Goal: Entertainment & Leisure: Consume media (video, audio)

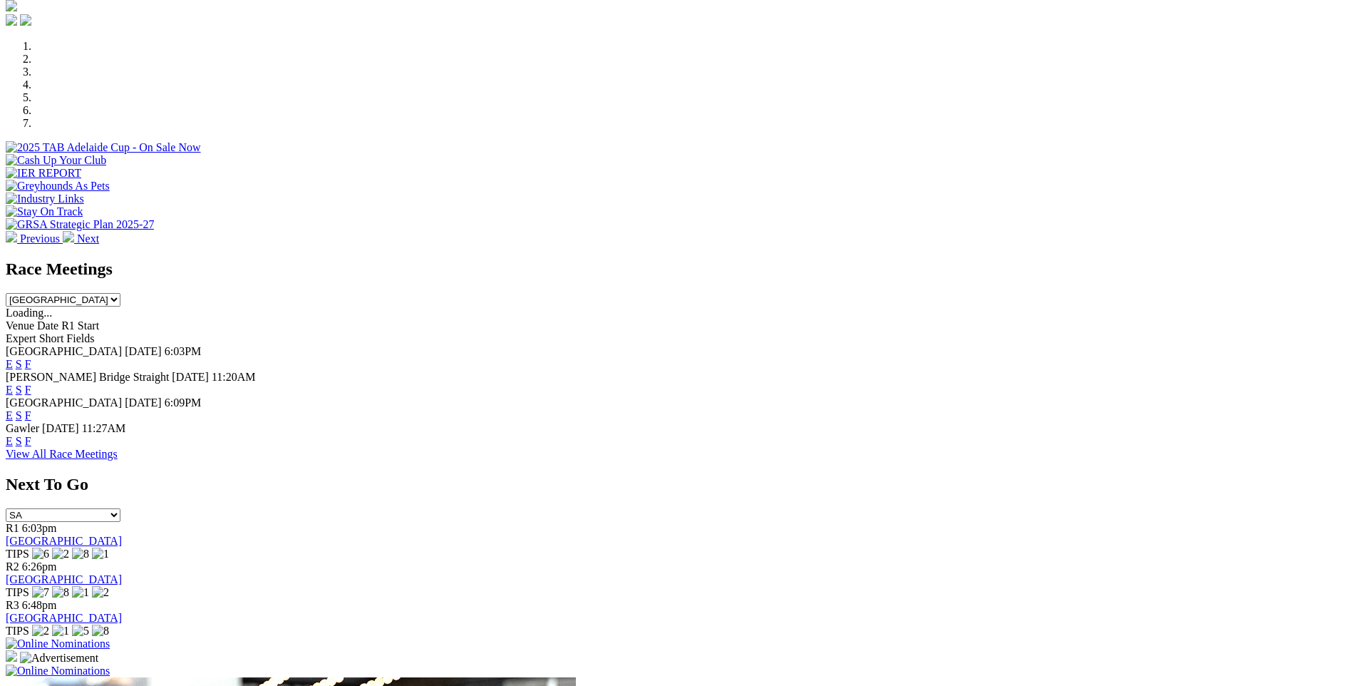
scroll to position [426, 0]
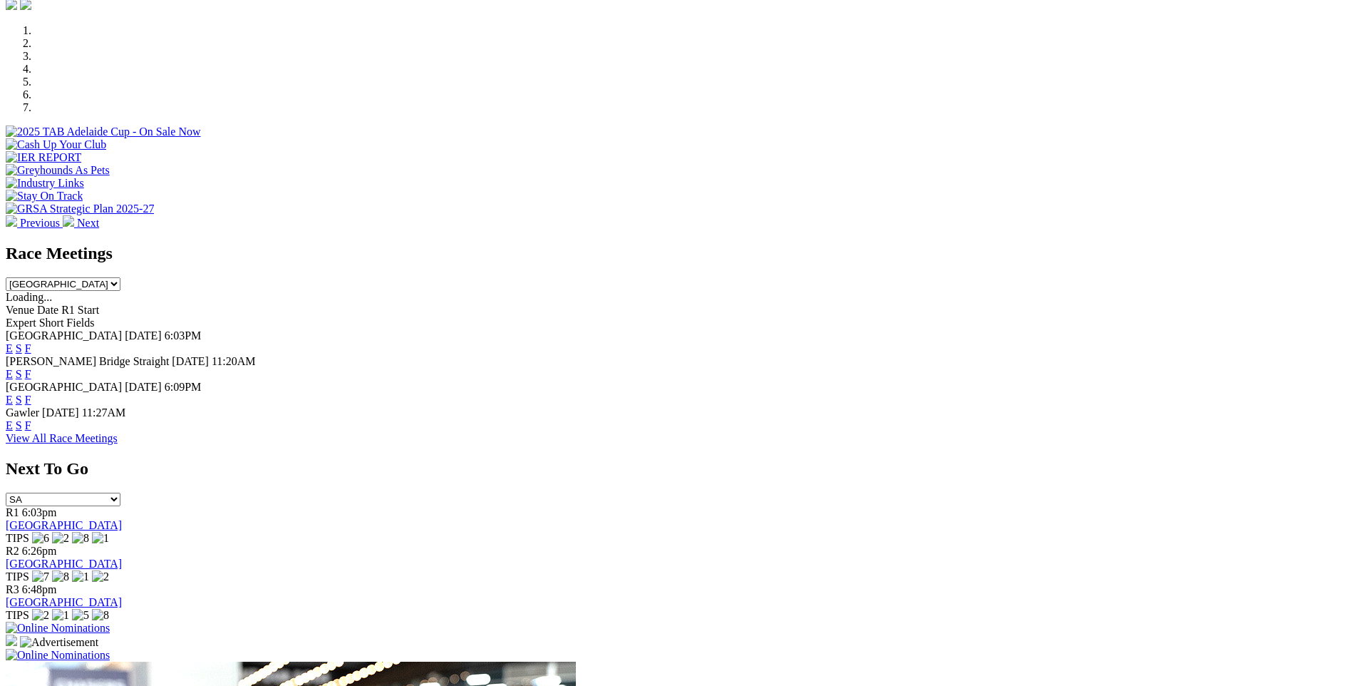
click at [118, 440] on link "View All Race Meetings" at bounding box center [62, 438] width 112 height 12
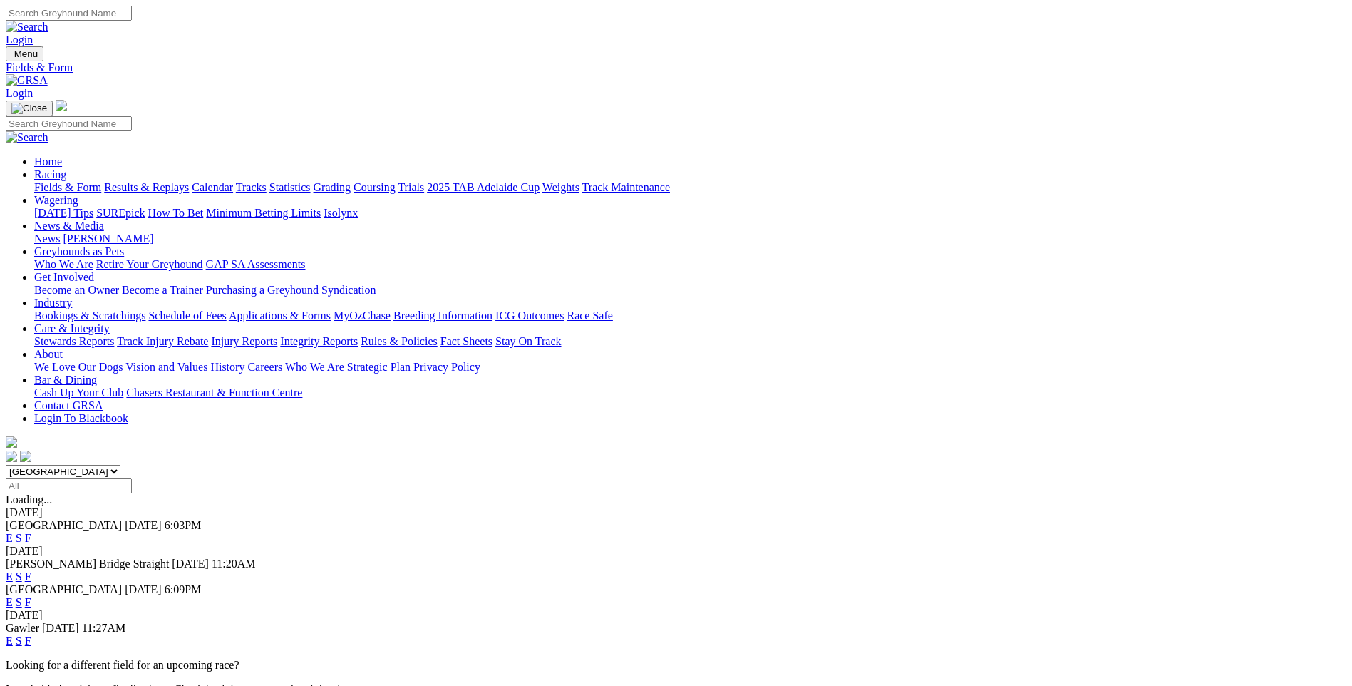
click at [132, 478] on input "Select date" at bounding box center [69, 485] width 126 height 15
type input "Yesterday, 31 Aug 2025"
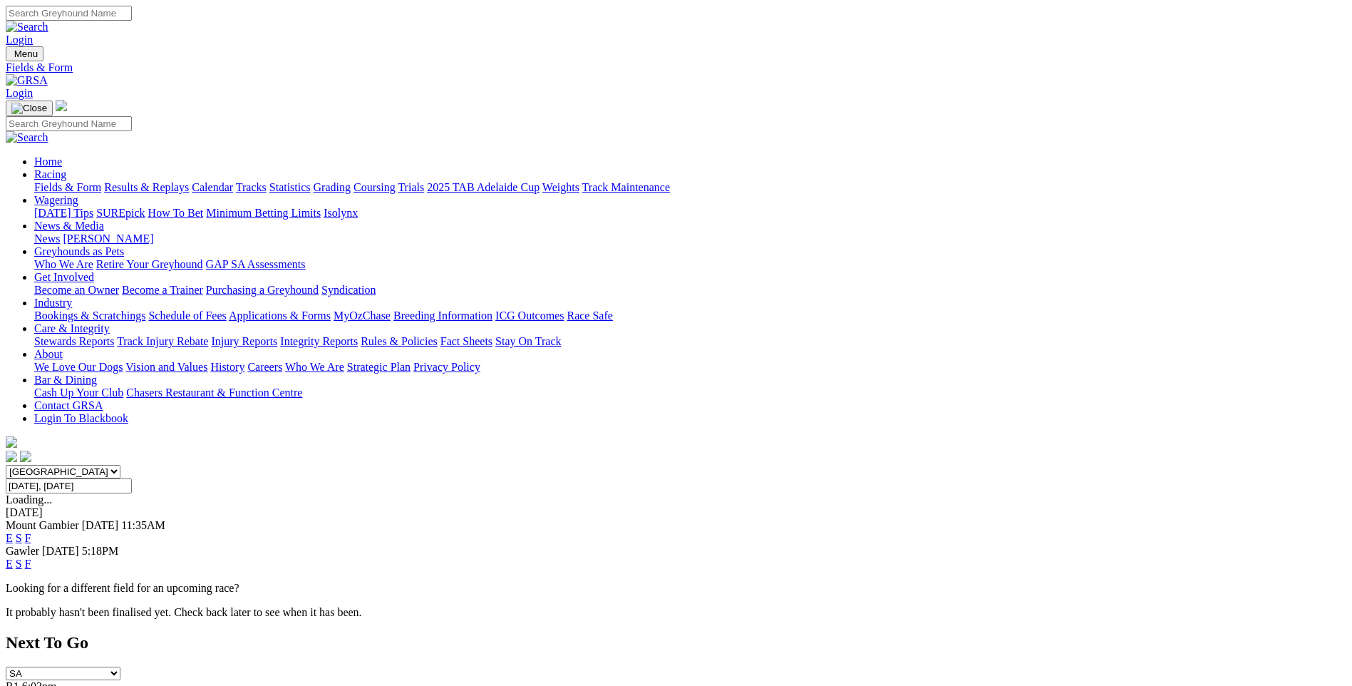
click at [120, 465] on select "South Australia New South Wales Northern Territory Queensland Tasmania Victoria…" at bounding box center [63, 472] width 115 height 14
select select "NSW"
click at [120, 465] on select "South Australia New South Wales Northern Territory Queensland Tasmania Victoria…" at bounding box center [63, 472] width 115 height 14
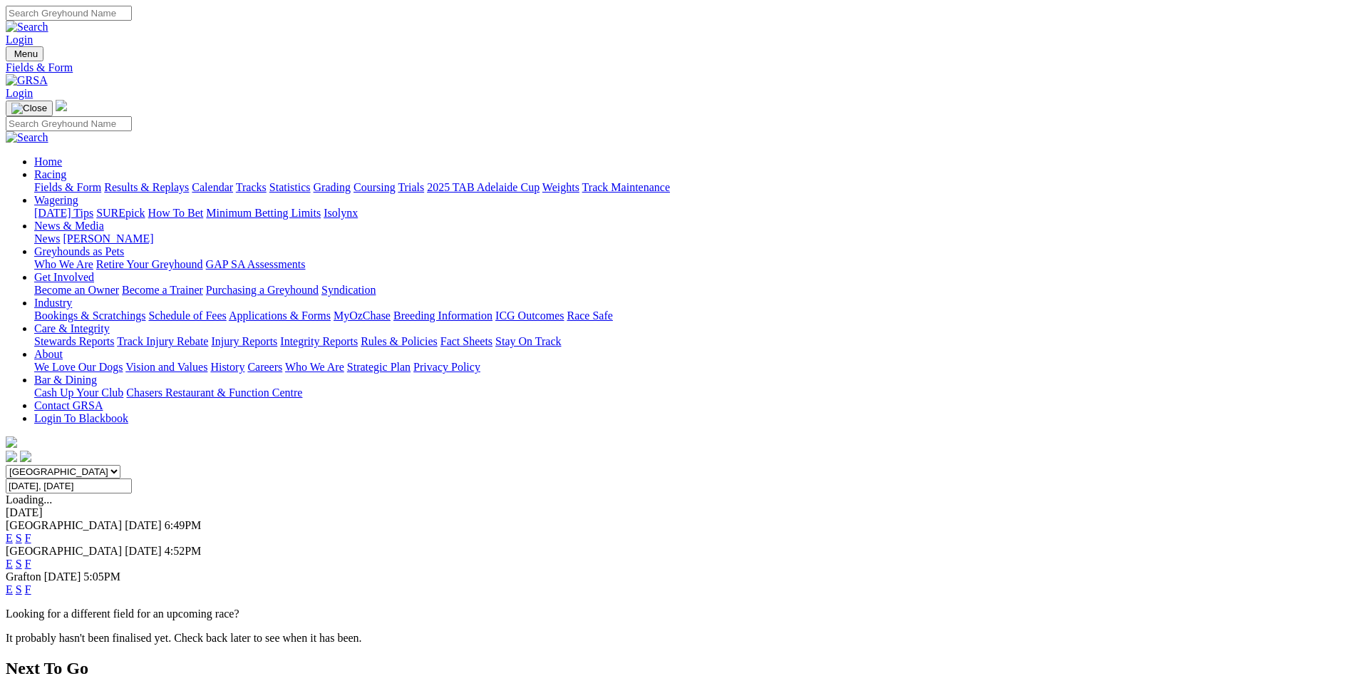
click at [13, 532] on link "E" at bounding box center [9, 538] width 7 height 12
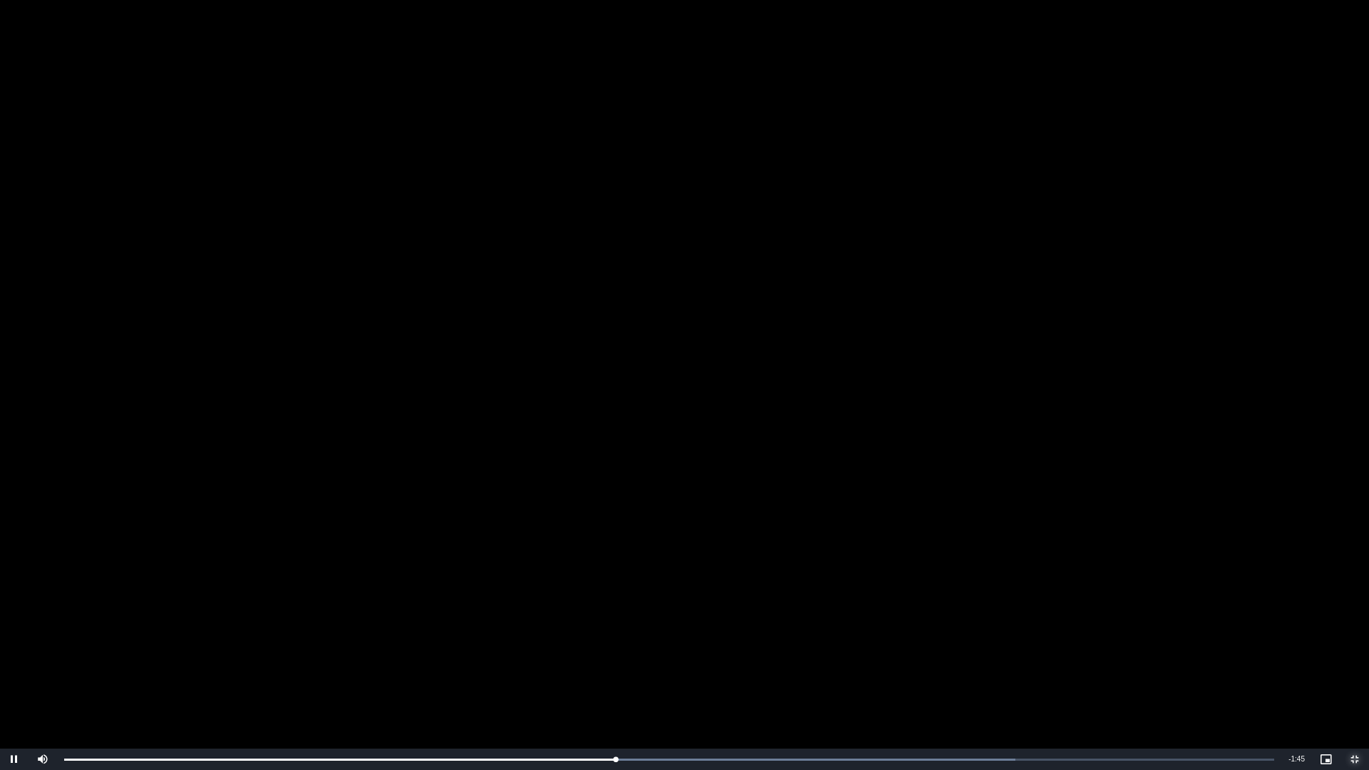
click at [1351, 685] on span "Video Player" at bounding box center [1354, 759] width 29 height 0
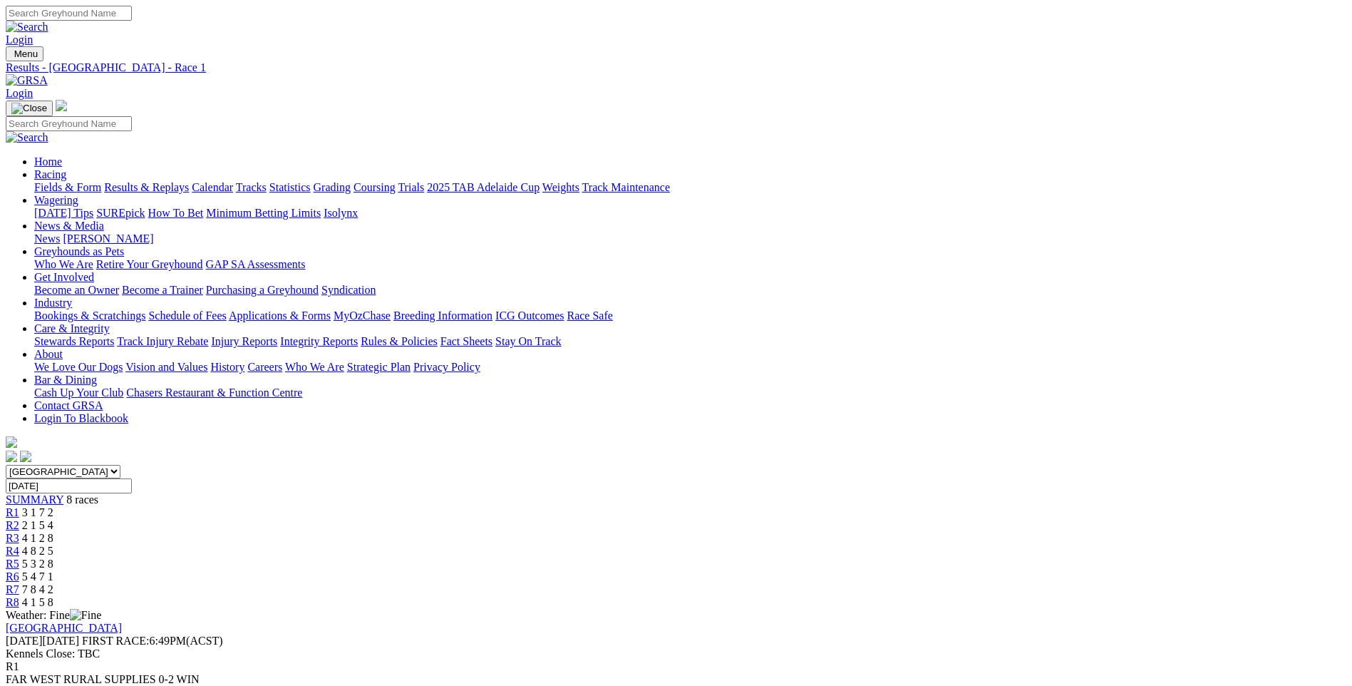
click at [19, 519] on span "R2" at bounding box center [13, 525] width 14 height 12
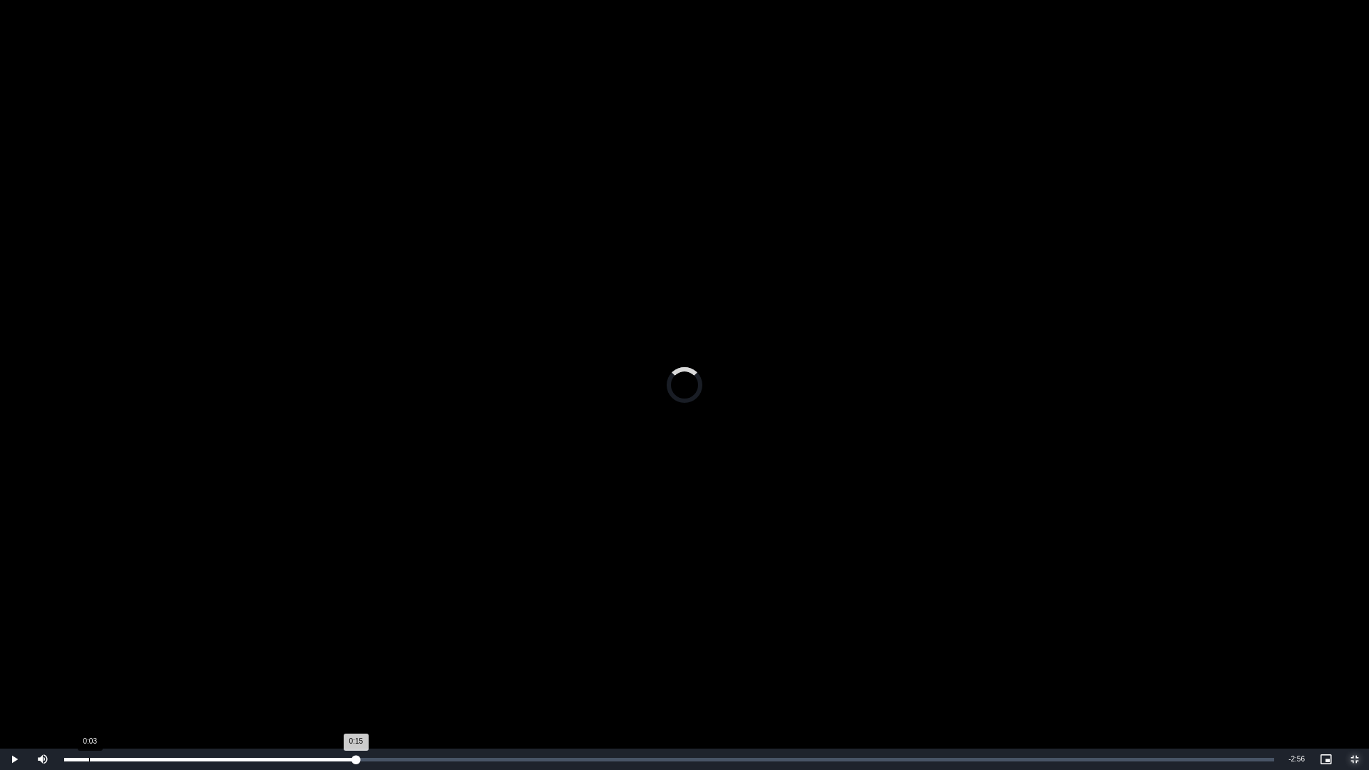
drag, startPoint x: 356, startPoint y: 761, endPoint x: 89, endPoint y: 756, distance: 266.6
click at [89, 685] on div "Loaded : 0.00% 0:03 0:15" at bounding box center [669, 758] width 1224 height 21
click at [1351, 685] on span "Video Player" at bounding box center [1354, 759] width 29 height 0
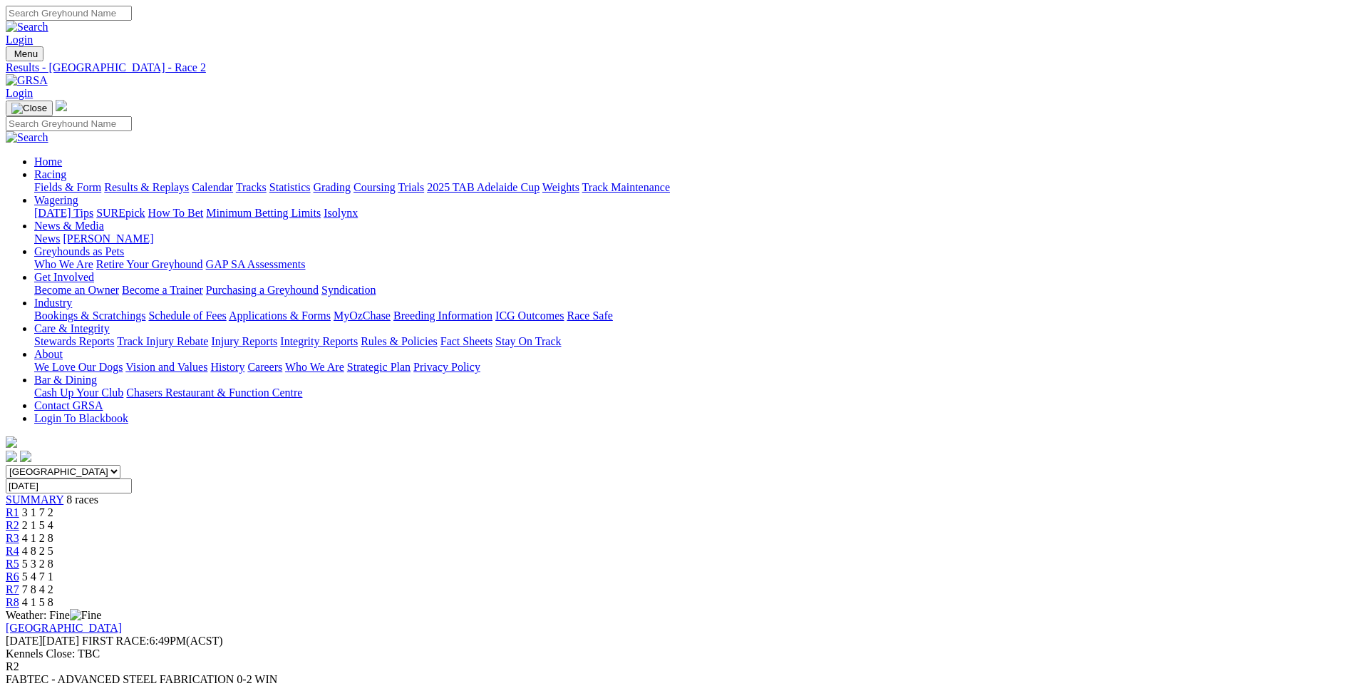
click at [19, 583] on span "R7" at bounding box center [13, 589] width 14 height 12
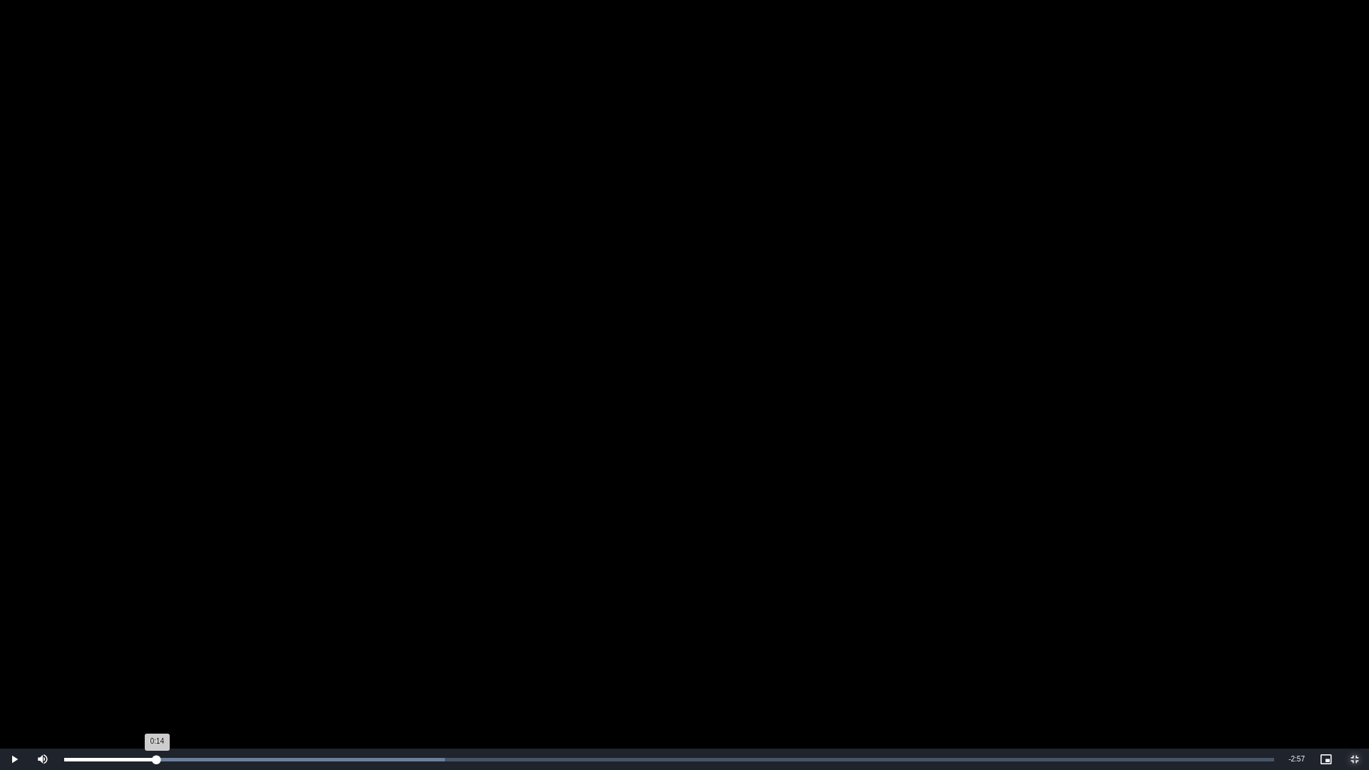
drag, startPoint x: 376, startPoint y: 760, endPoint x: 155, endPoint y: 758, distance: 221.0
click at [155, 685] on div "0:14" at bounding box center [110, 760] width 93 height 4
drag, startPoint x: 390, startPoint y: 758, endPoint x: 149, endPoint y: 760, distance: 240.9
click at [149, 685] on div "Loaded : 0.00% 0:13 0:39" at bounding box center [669, 760] width 1210 height 4
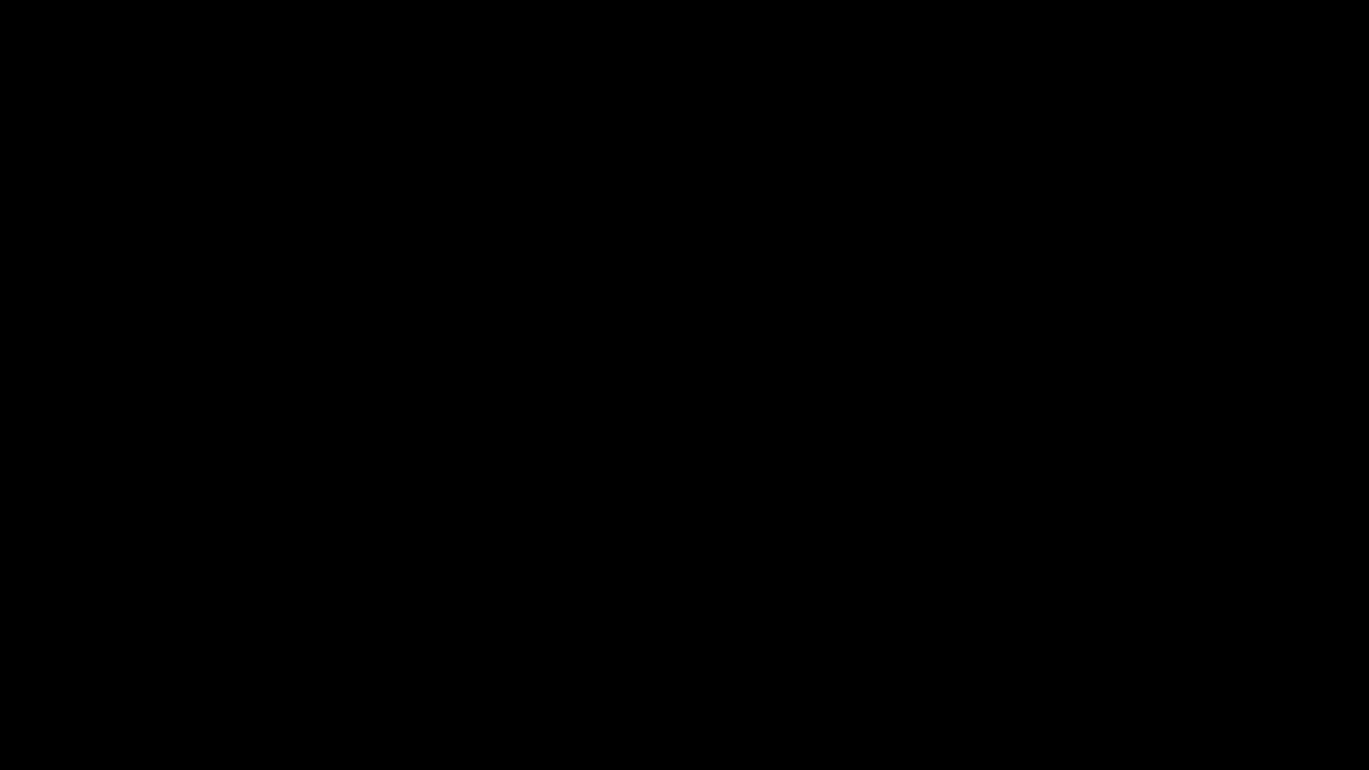
drag, startPoint x: 840, startPoint y: 656, endPoint x: 919, endPoint y: 747, distance: 120.2
click at [919, 685] on video "To view this video please enable JavaScript, and consider upgrading to a web br…" at bounding box center [684, 385] width 1369 height 770
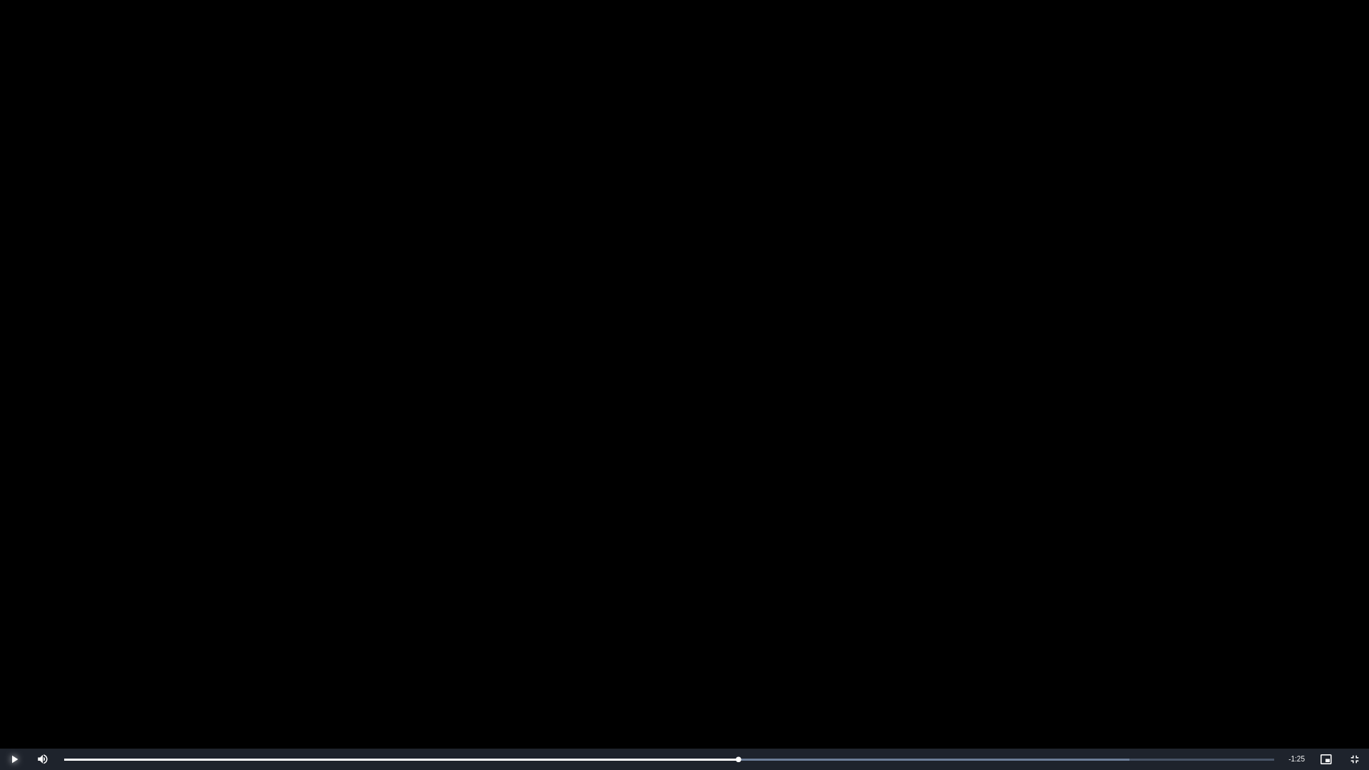
click at [12, 685] on span "Video Player" at bounding box center [14, 759] width 29 height 0
click at [1351, 685] on span "Video Player" at bounding box center [1354, 759] width 29 height 0
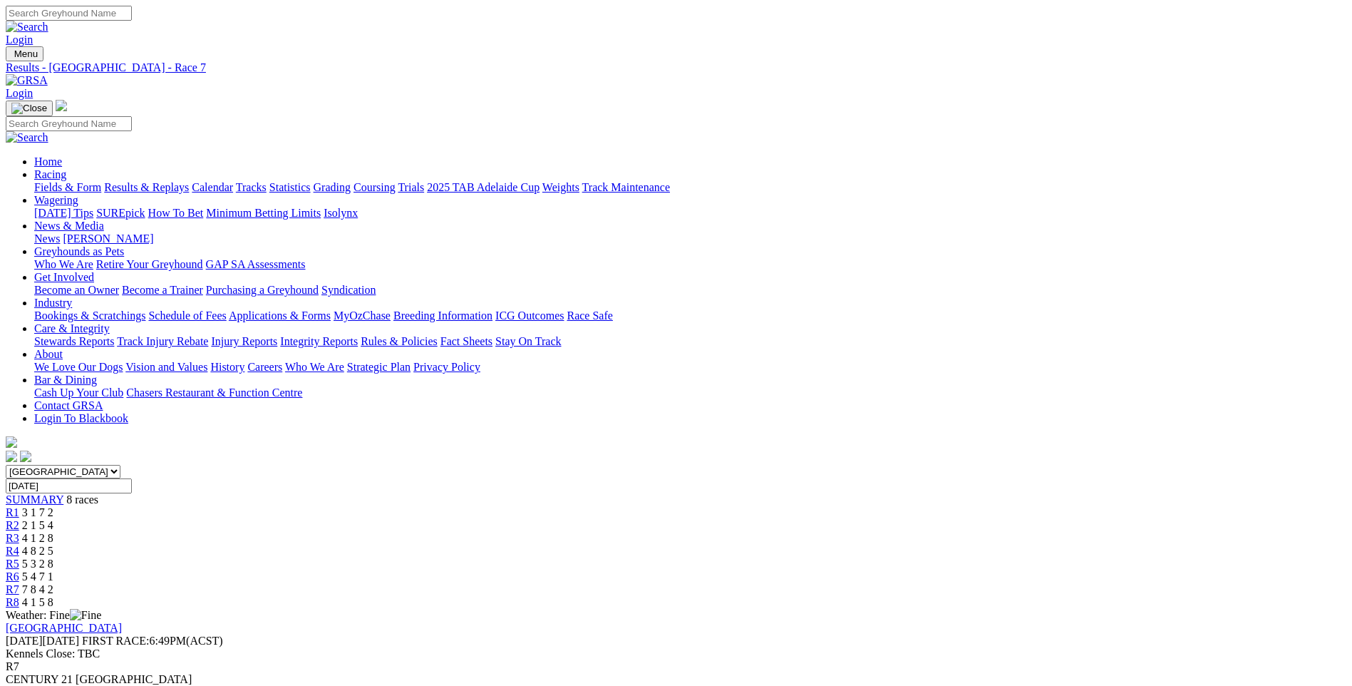
click at [19, 596] on span "R8" at bounding box center [13, 602] width 14 height 12
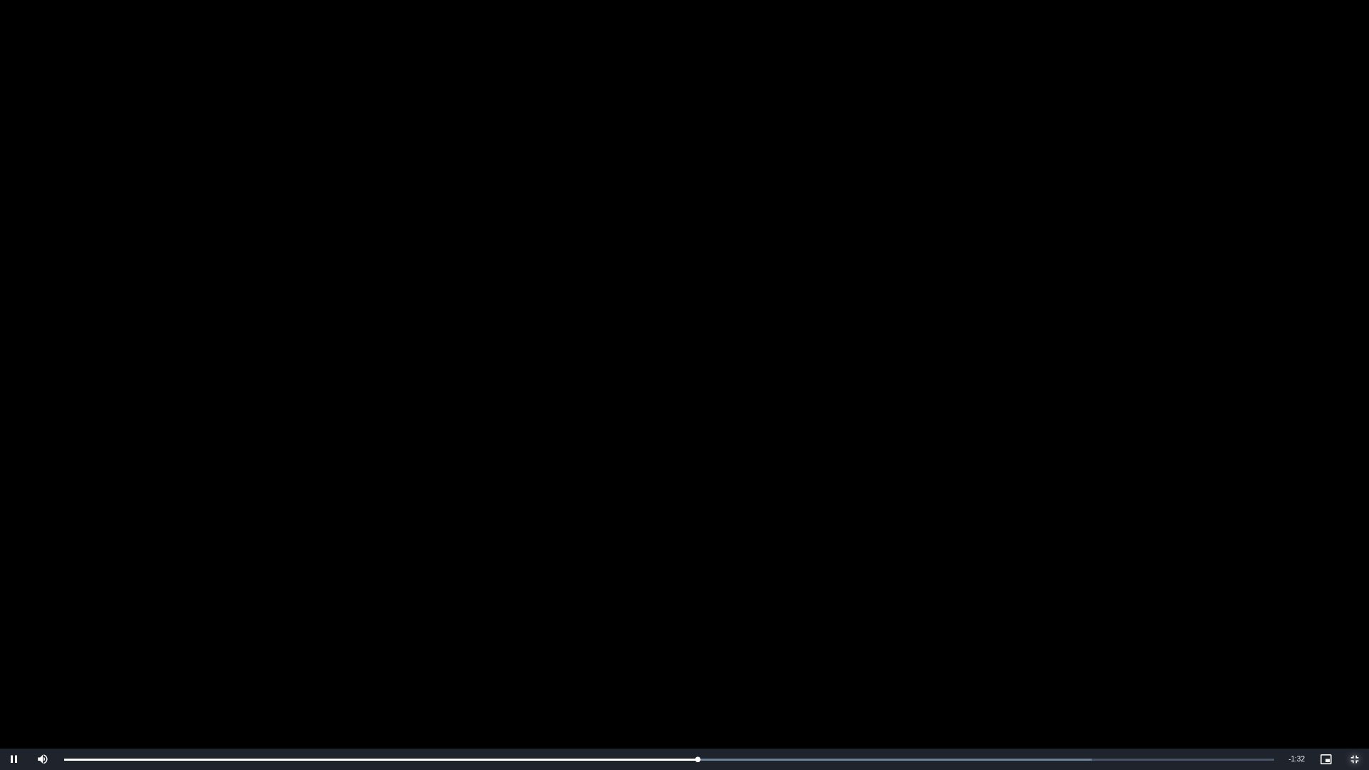
click at [1351, 685] on span "Video Player" at bounding box center [1354, 759] width 29 height 0
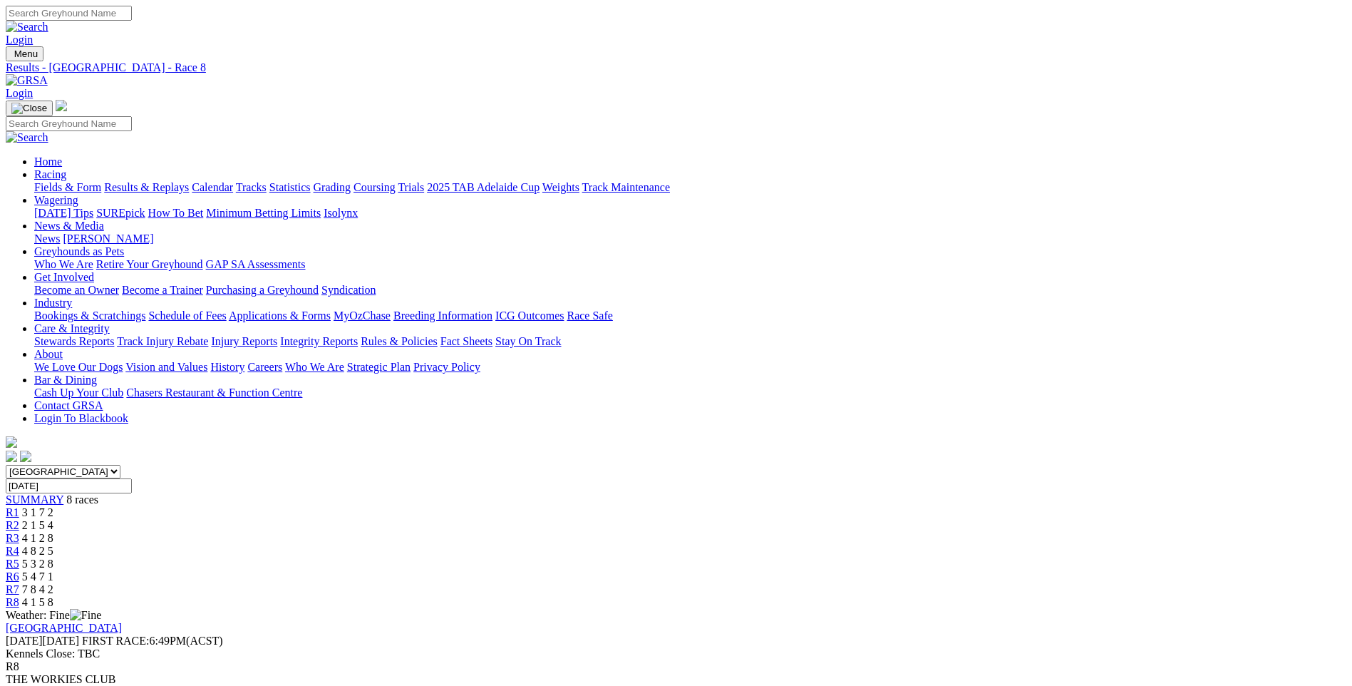
click at [19, 570] on span "R6" at bounding box center [13, 576] width 14 height 12
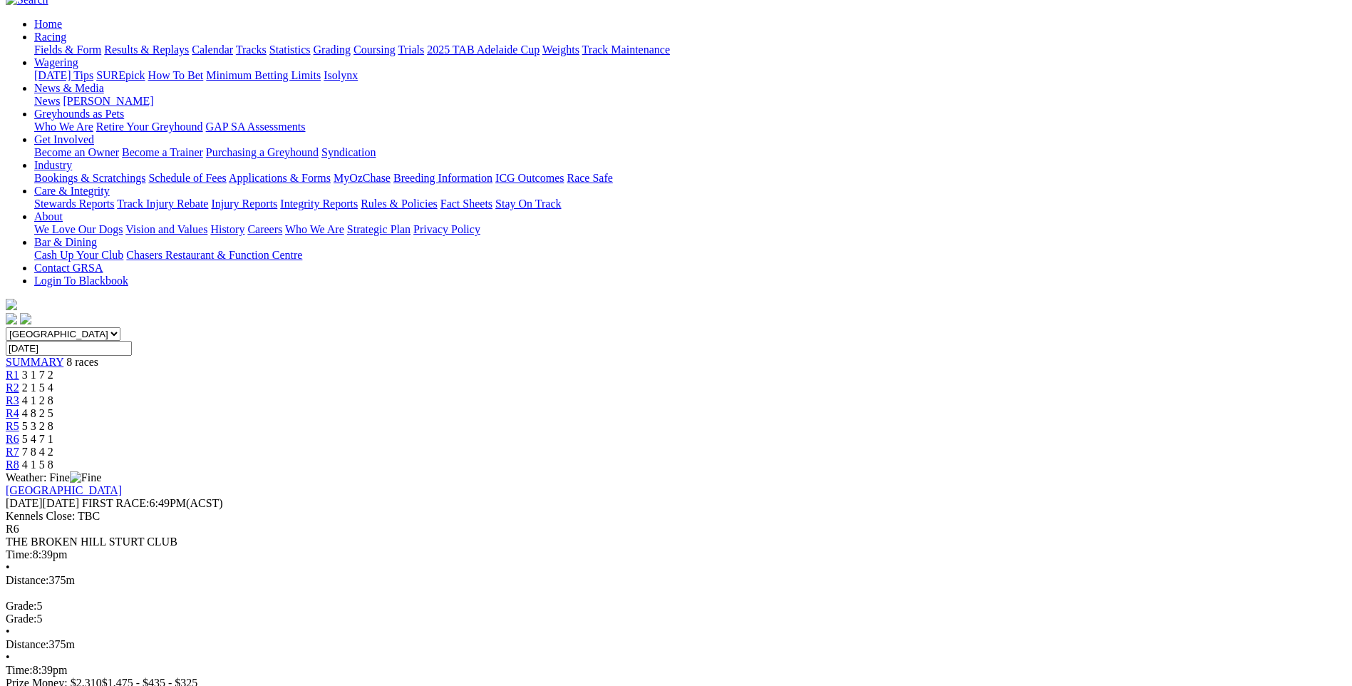
scroll to position [143, 0]
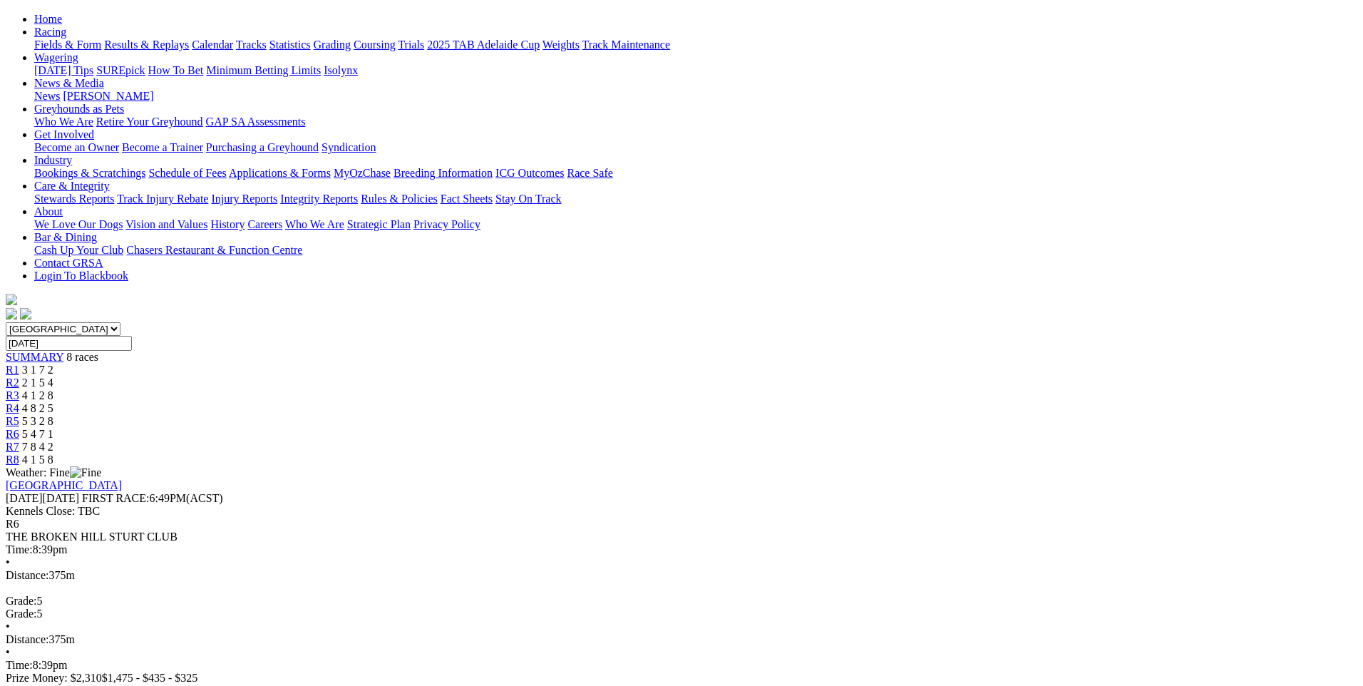
drag, startPoint x: 829, startPoint y: 279, endPoint x: 832, endPoint y: 332, distance: 52.8
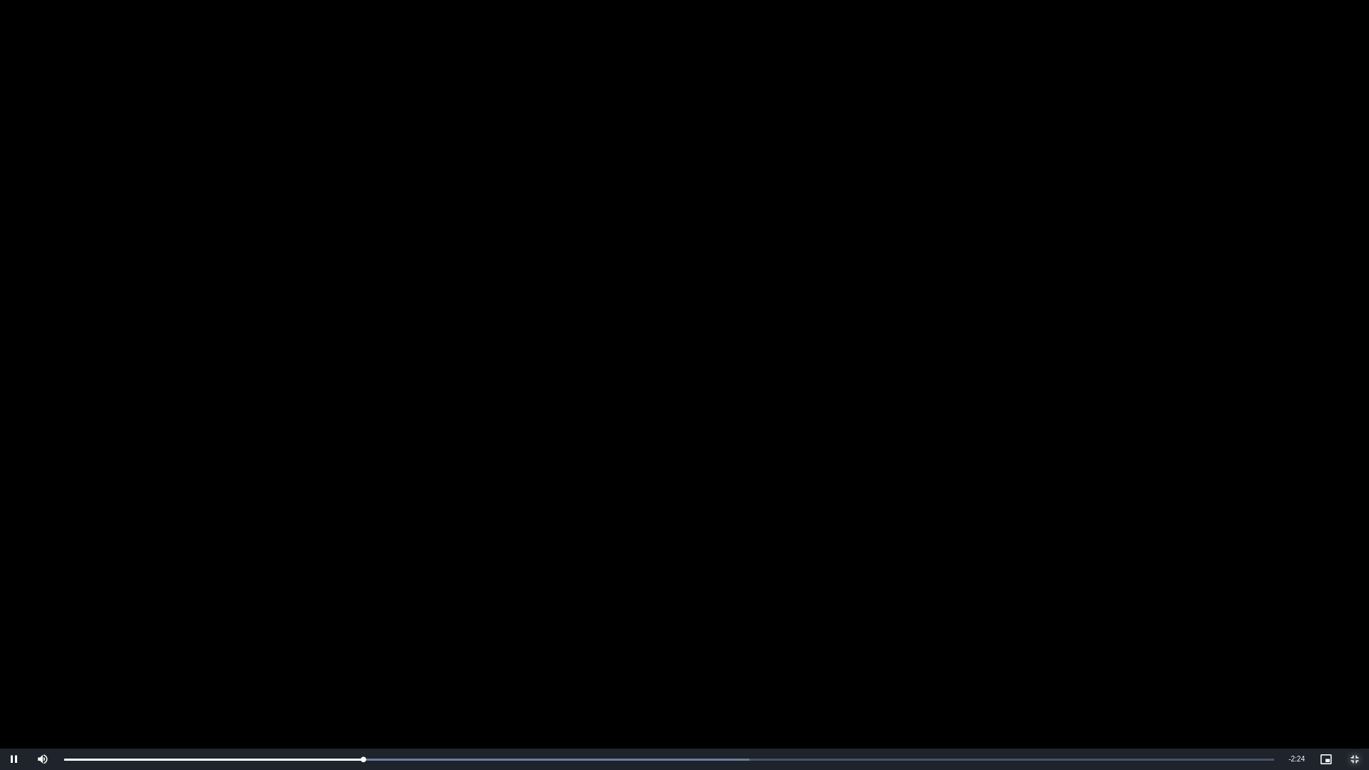
click at [1351, 685] on span "Video Player" at bounding box center [1354, 759] width 29 height 0
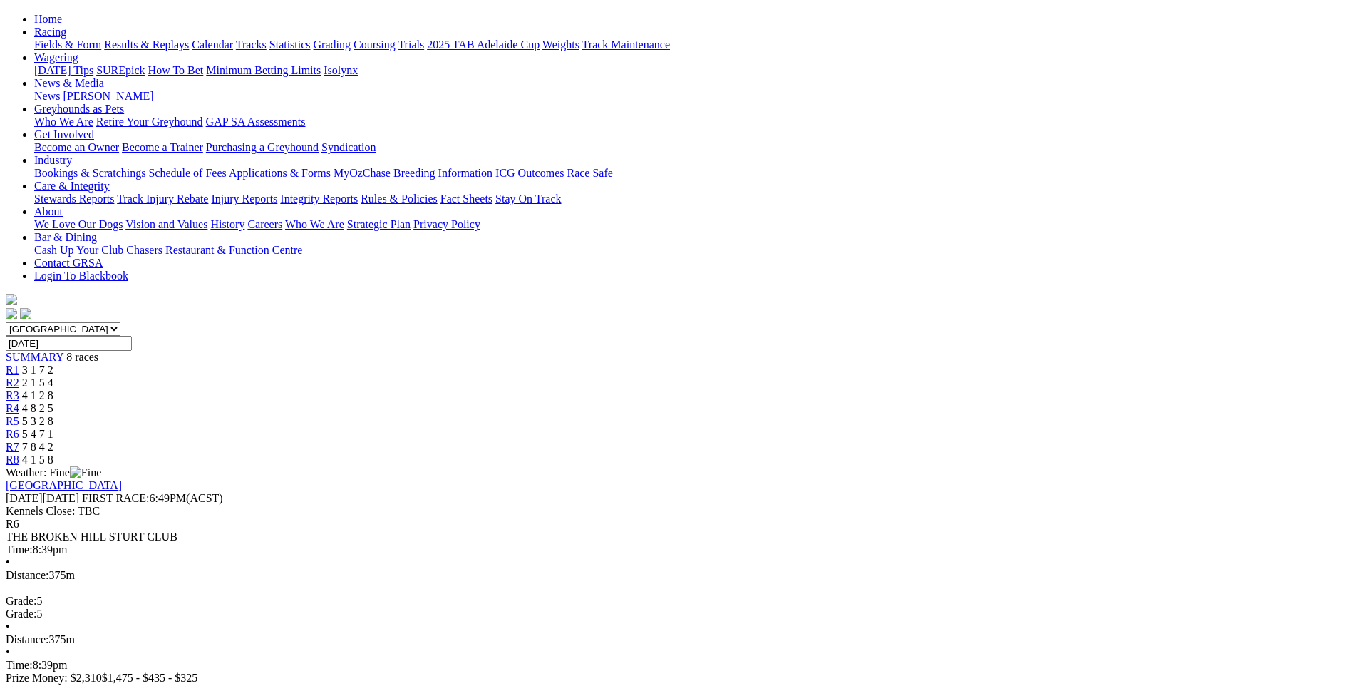
click at [19, 415] on span "R5" at bounding box center [13, 421] width 14 height 12
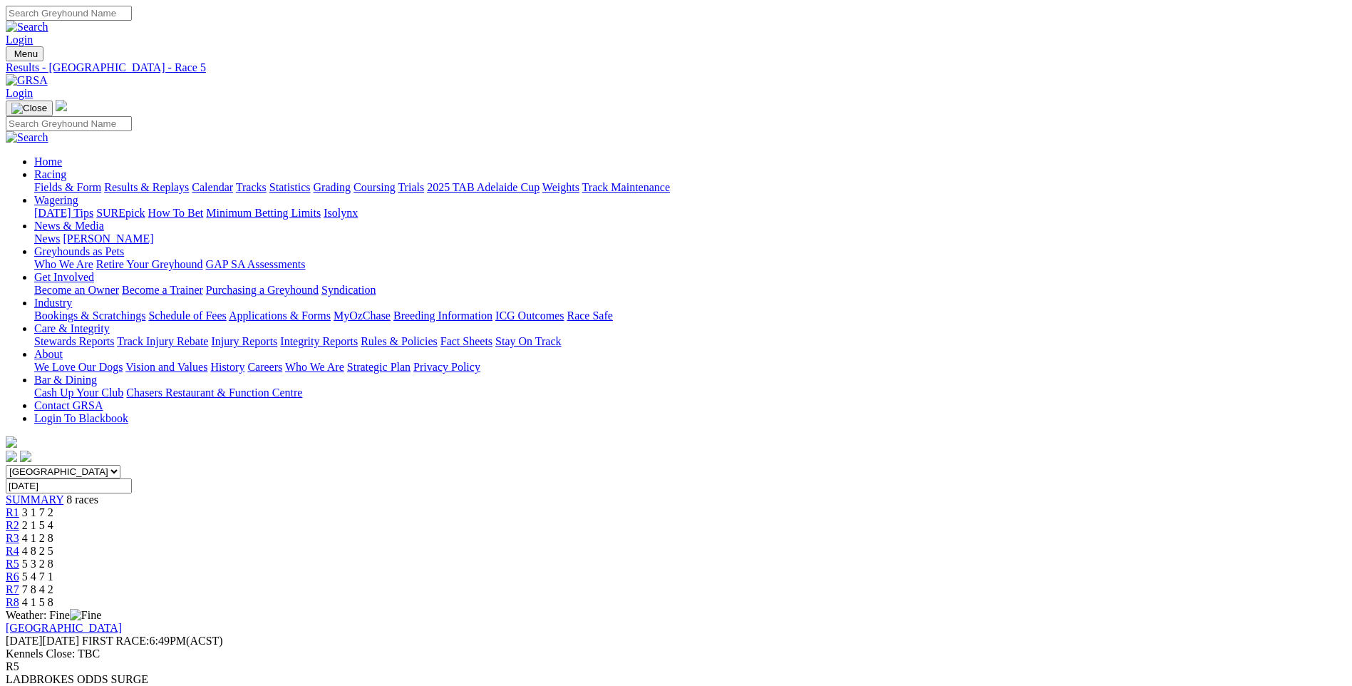
click at [19, 545] on span "R4" at bounding box center [13, 551] width 14 height 12
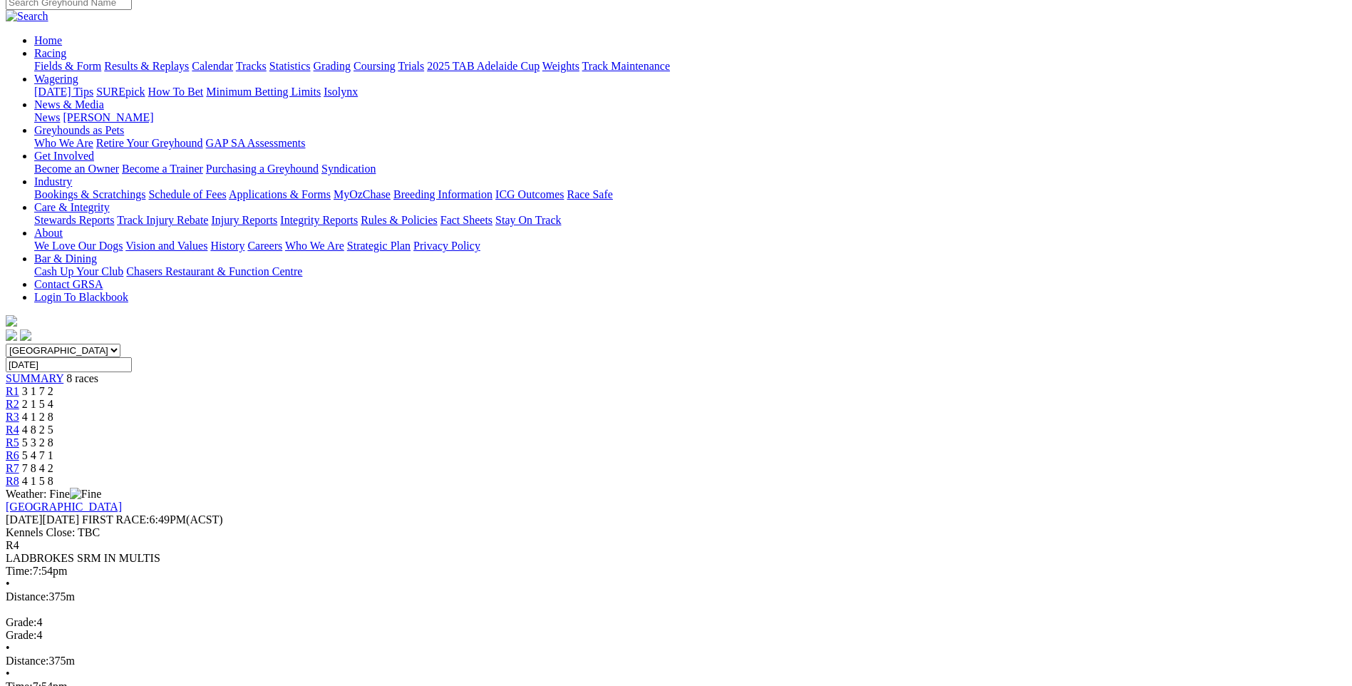
scroll to position [143, 0]
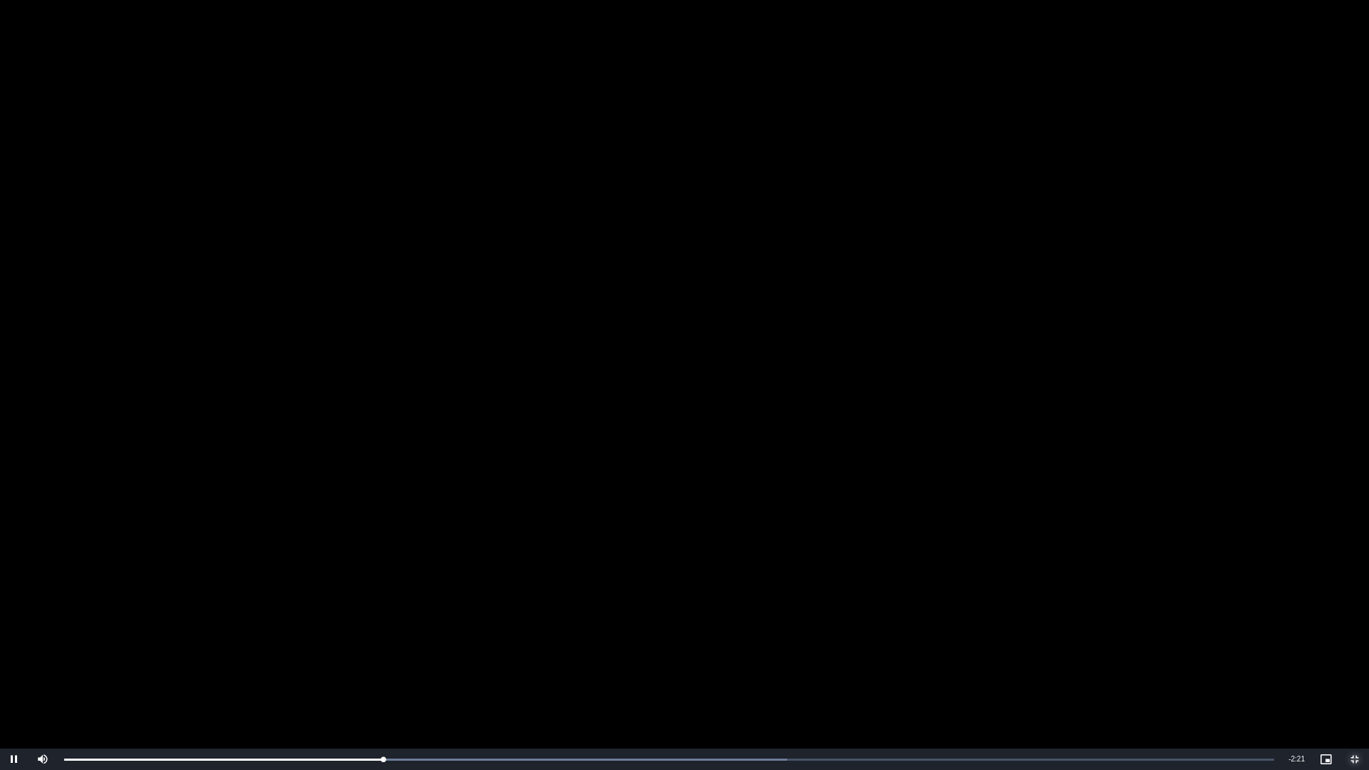
click at [1351, 685] on span "Video Player" at bounding box center [1354, 759] width 29 height 0
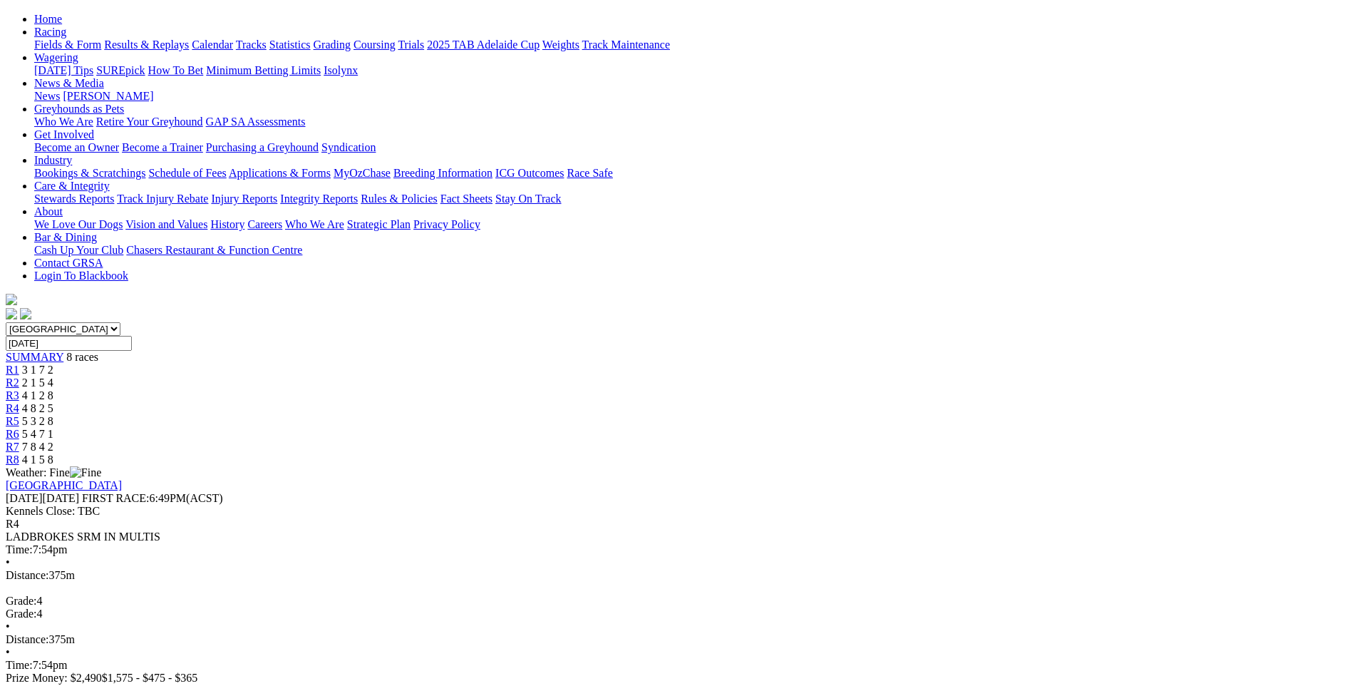
click at [19, 364] on span "R1" at bounding box center [13, 370] width 14 height 12
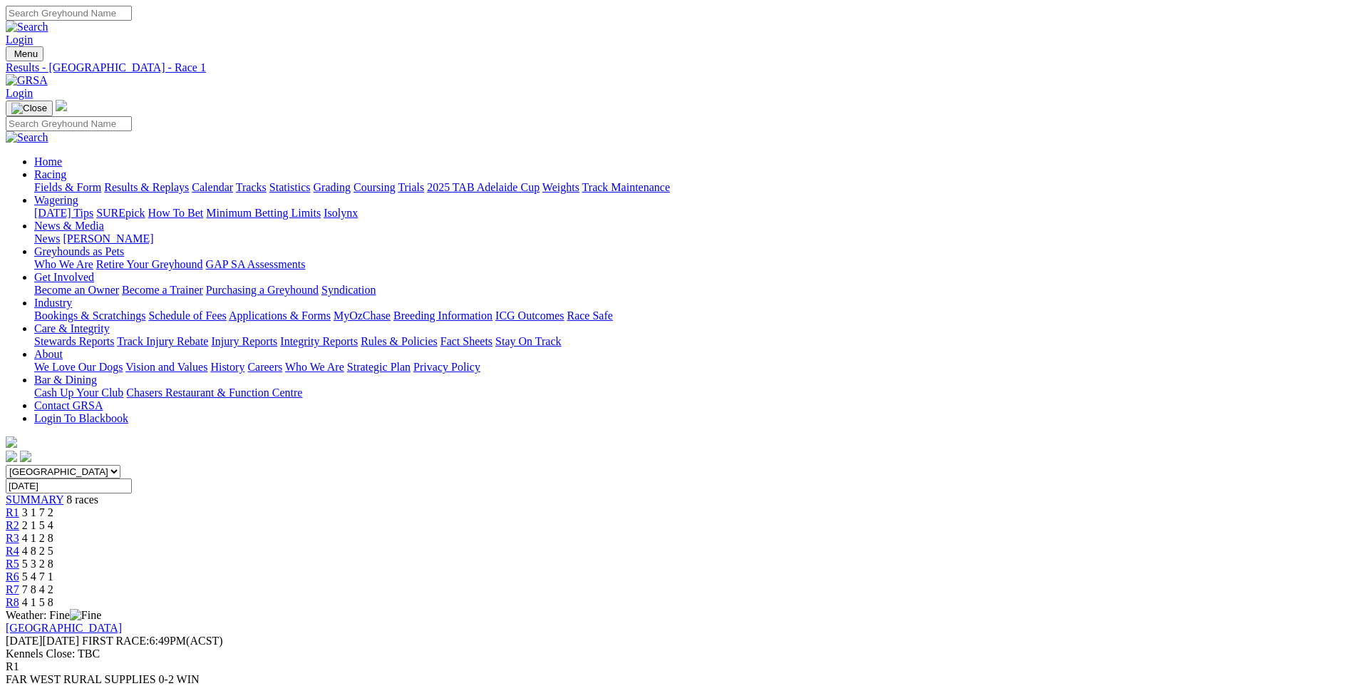
click at [495, 519] on div "R2 2 1 5 4" at bounding box center [676, 525] width 1341 height 13
click at [19, 532] on span "R3" at bounding box center [13, 538] width 14 height 12
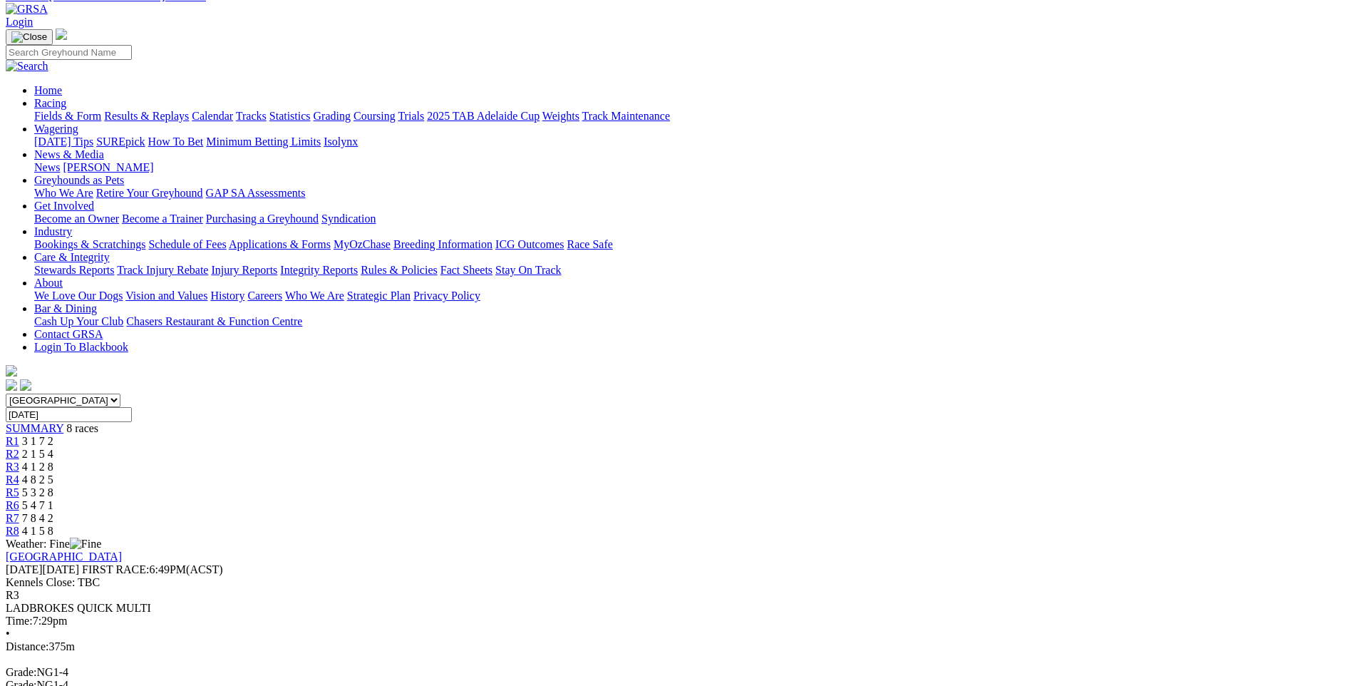
scroll to position [143, 0]
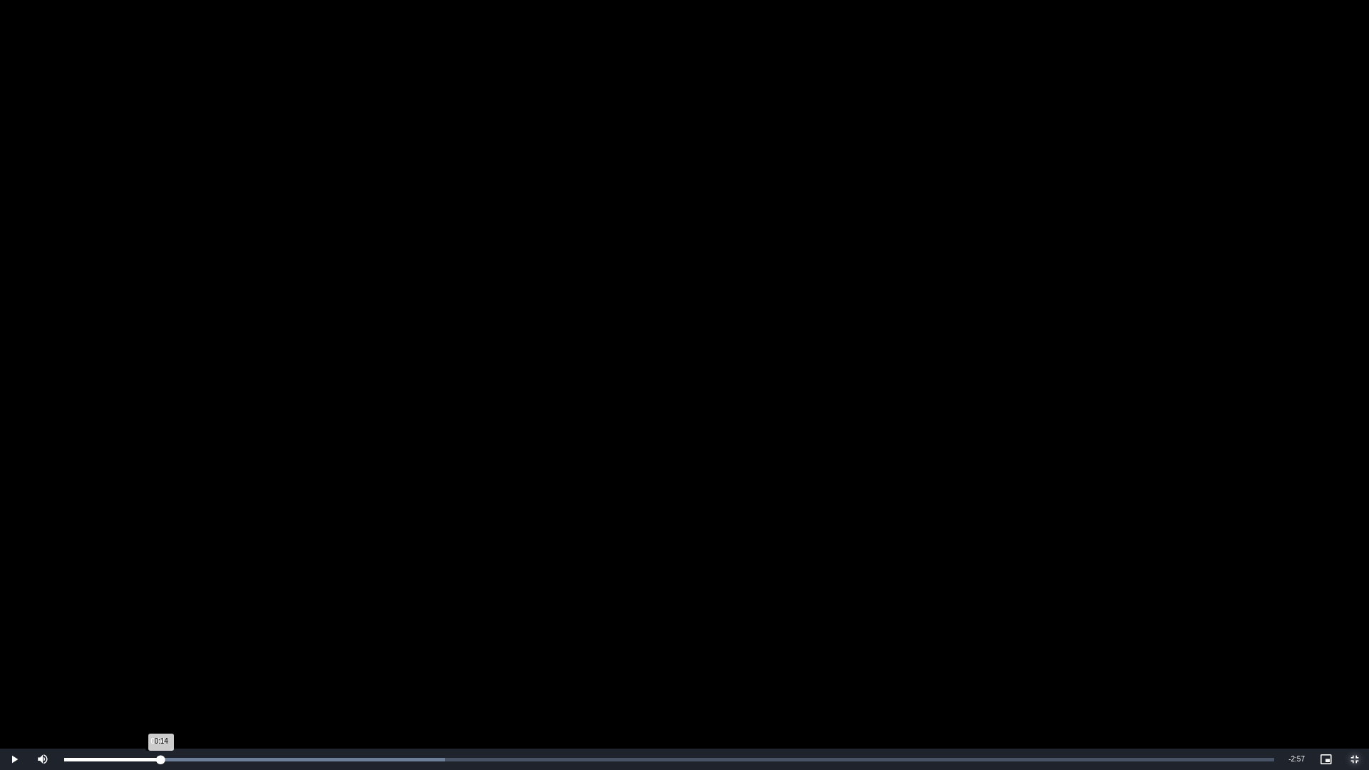
drag, startPoint x: 372, startPoint y: 757, endPoint x: 157, endPoint y: 752, distance: 215.3
click at [157, 685] on div "Loaded : 31.45% 0:14 0:14" at bounding box center [669, 758] width 1224 height 21
drag, startPoint x: 370, startPoint y: 757, endPoint x: 247, endPoint y: 756, distance: 123.3
click at [247, 685] on div "Loaded : 59.75% 0:28 0:28" at bounding box center [669, 758] width 1224 height 21
click at [1351, 685] on span "Video Player" at bounding box center [1354, 759] width 29 height 0
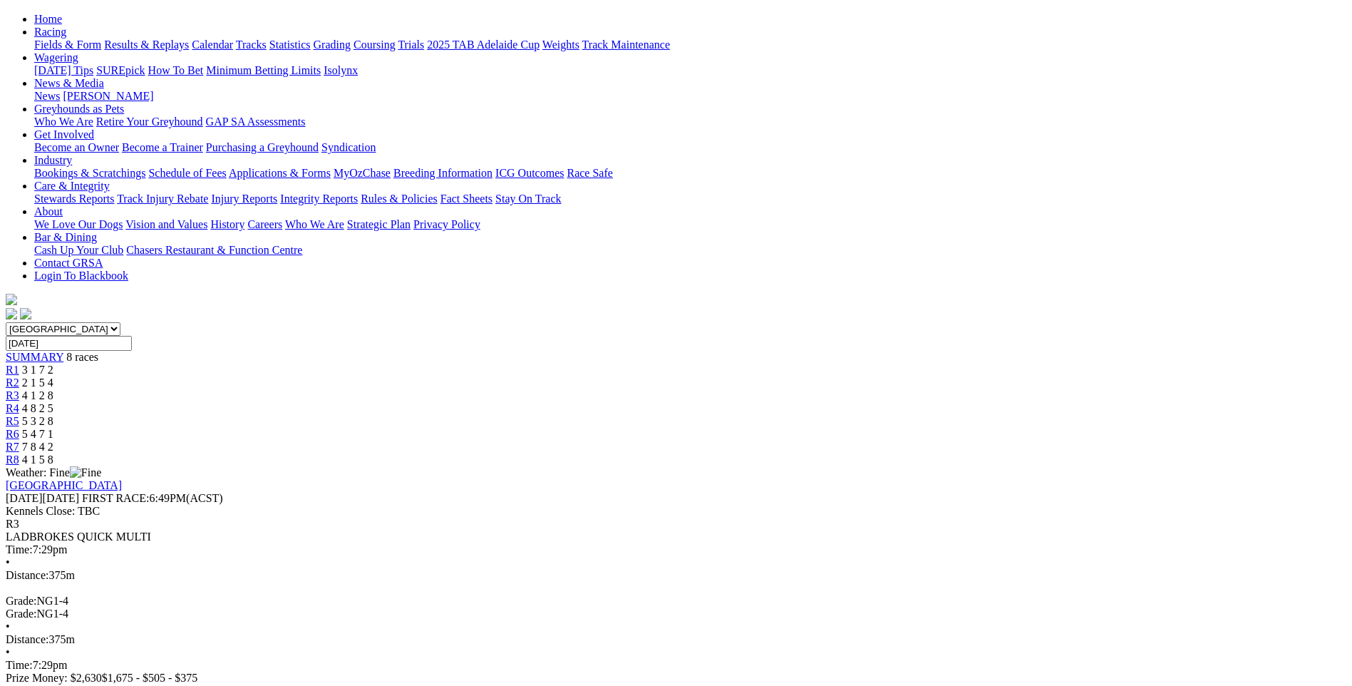
click at [19, 402] on span "R4" at bounding box center [13, 408] width 14 height 12
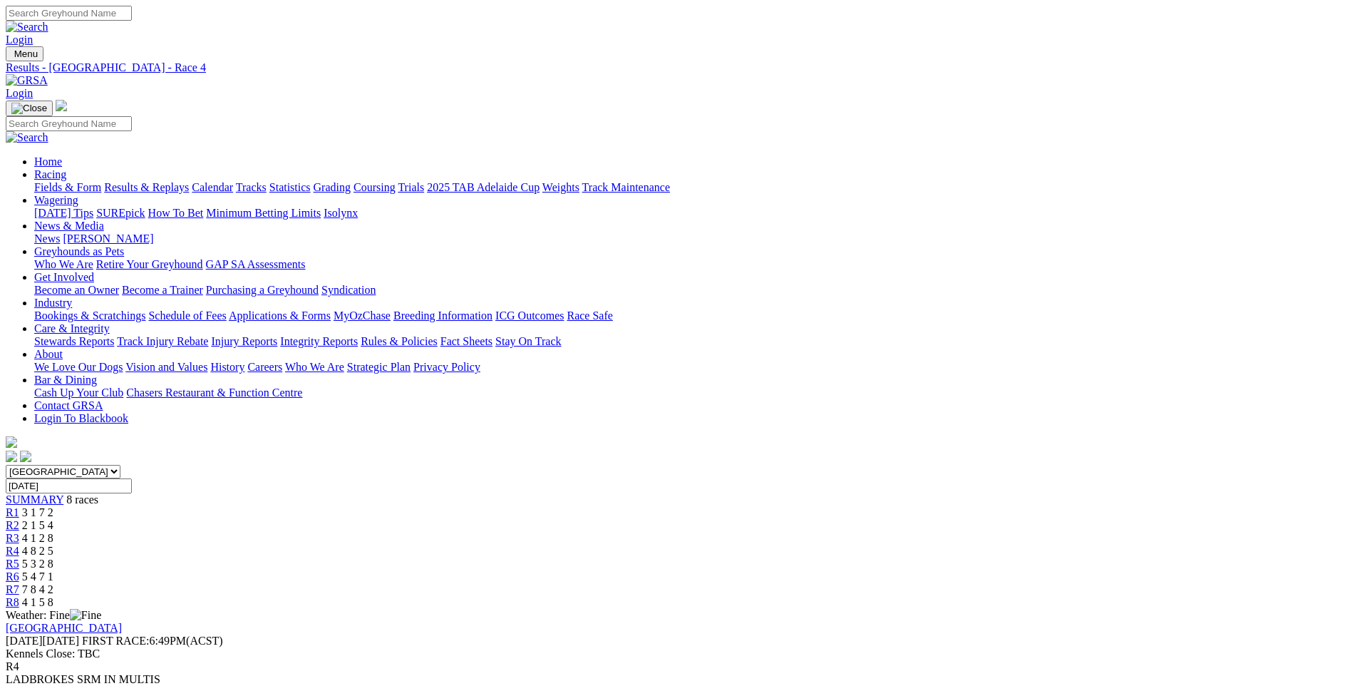
click at [19, 557] on span "R5" at bounding box center [13, 563] width 14 height 12
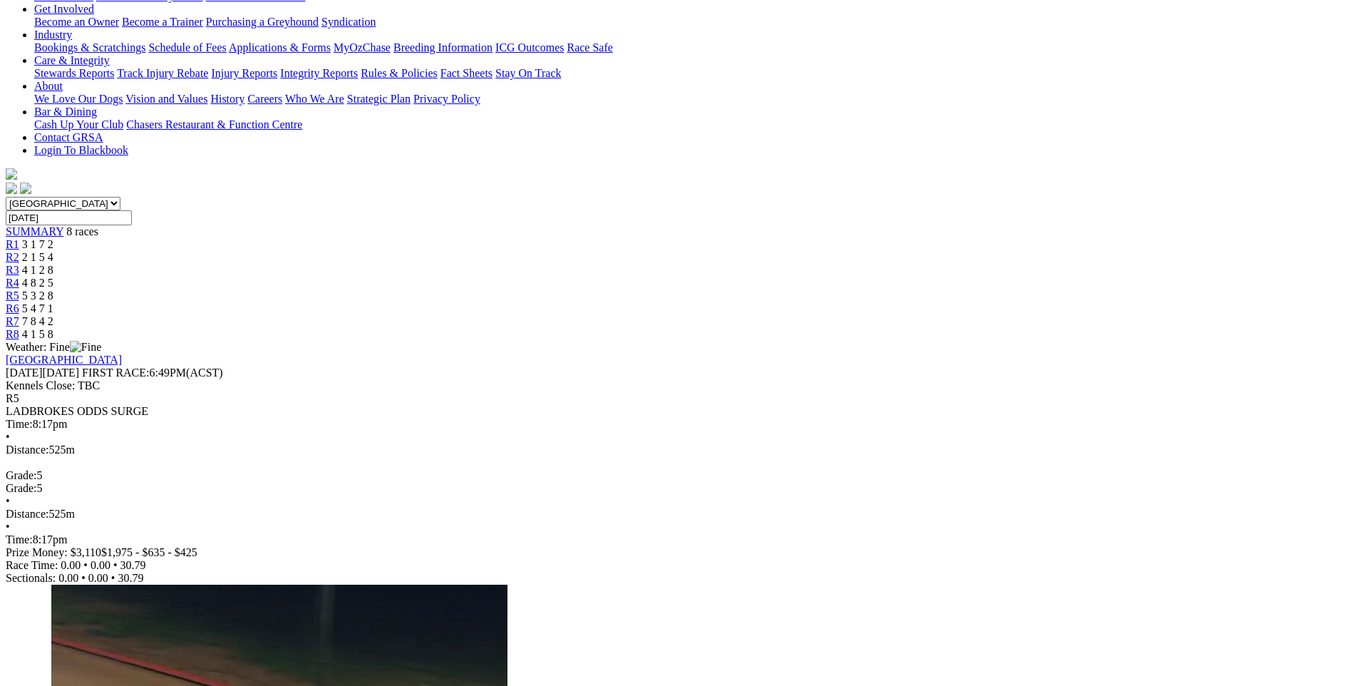
scroll to position [356, 0]
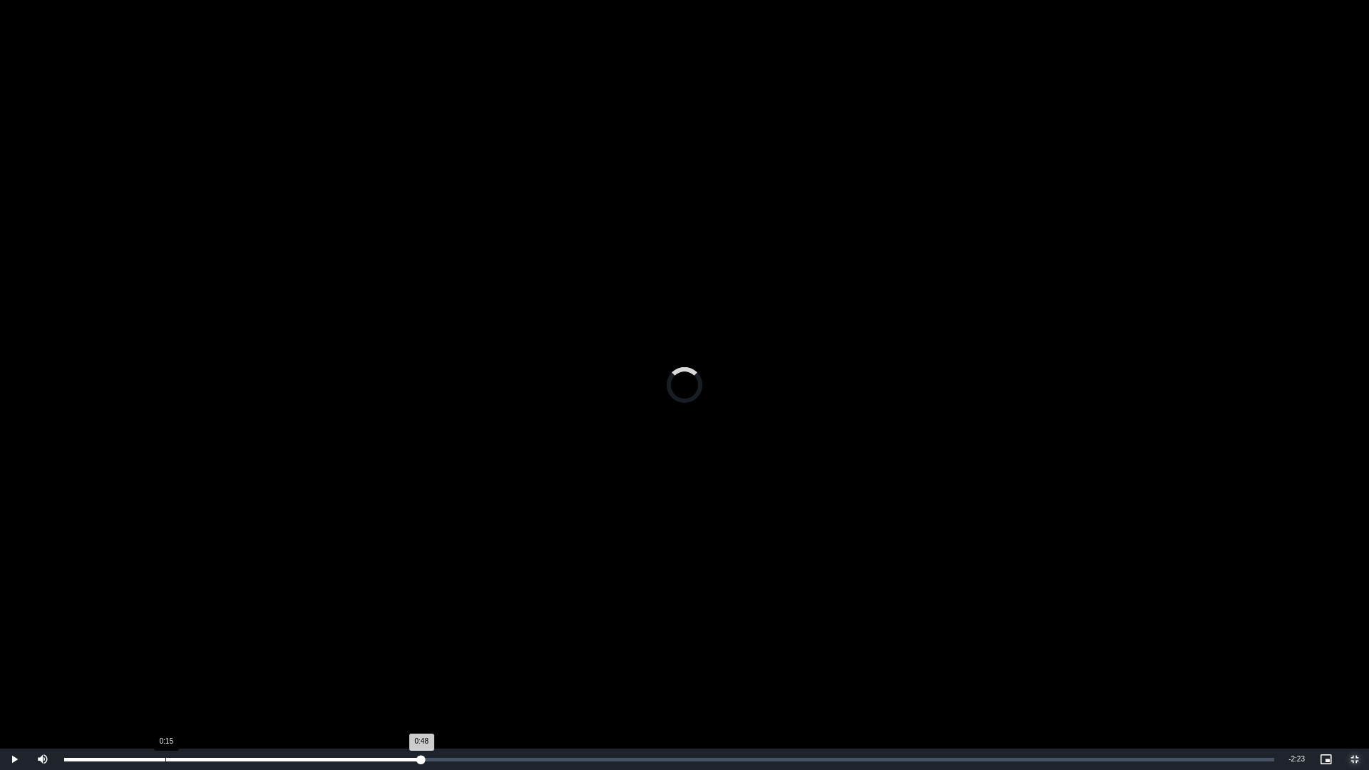
drag, startPoint x: 421, startPoint y: 761, endPoint x: 163, endPoint y: 756, distance: 258.1
click at [163, 685] on div "Loaded : 0.00% 0:15 0:48" at bounding box center [669, 758] width 1224 height 21
click at [1351, 685] on span "Video Player" at bounding box center [1354, 759] width 29 height 0
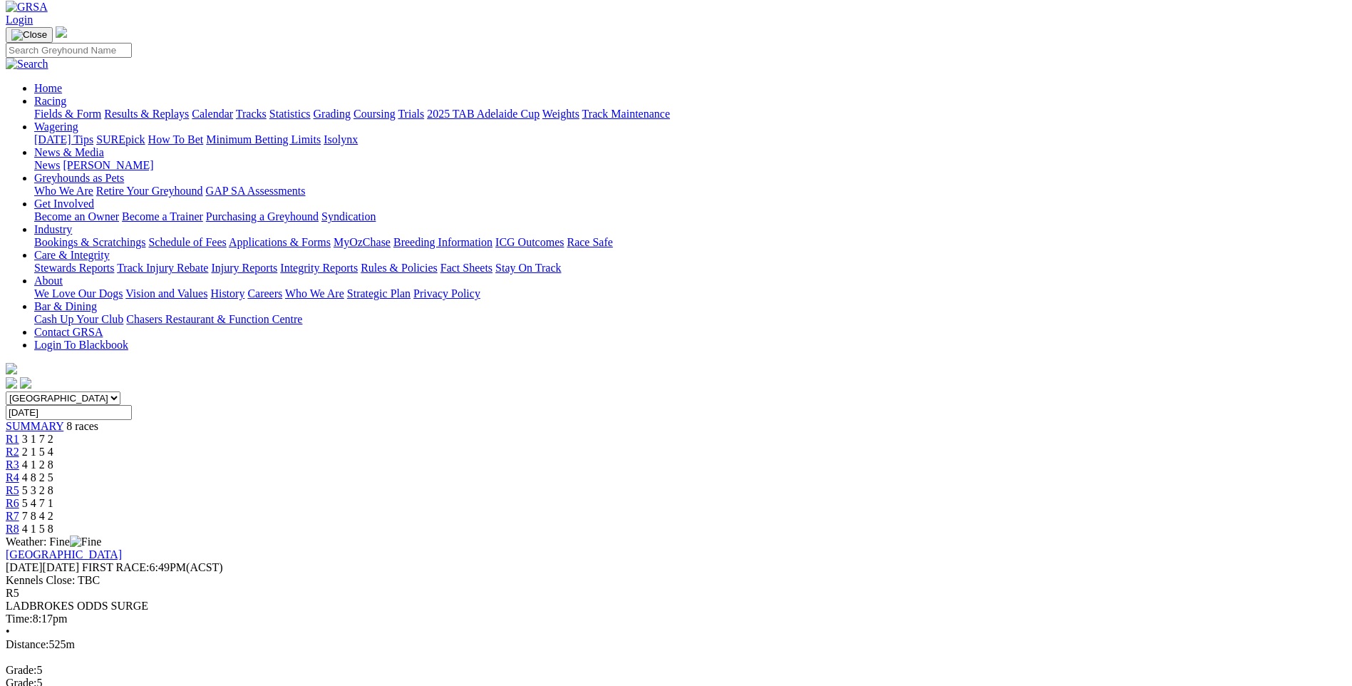
scroll to position [71, 0]
click at [19, 512] on span "R7" at bounding box center [13, 518] width 14 height 12
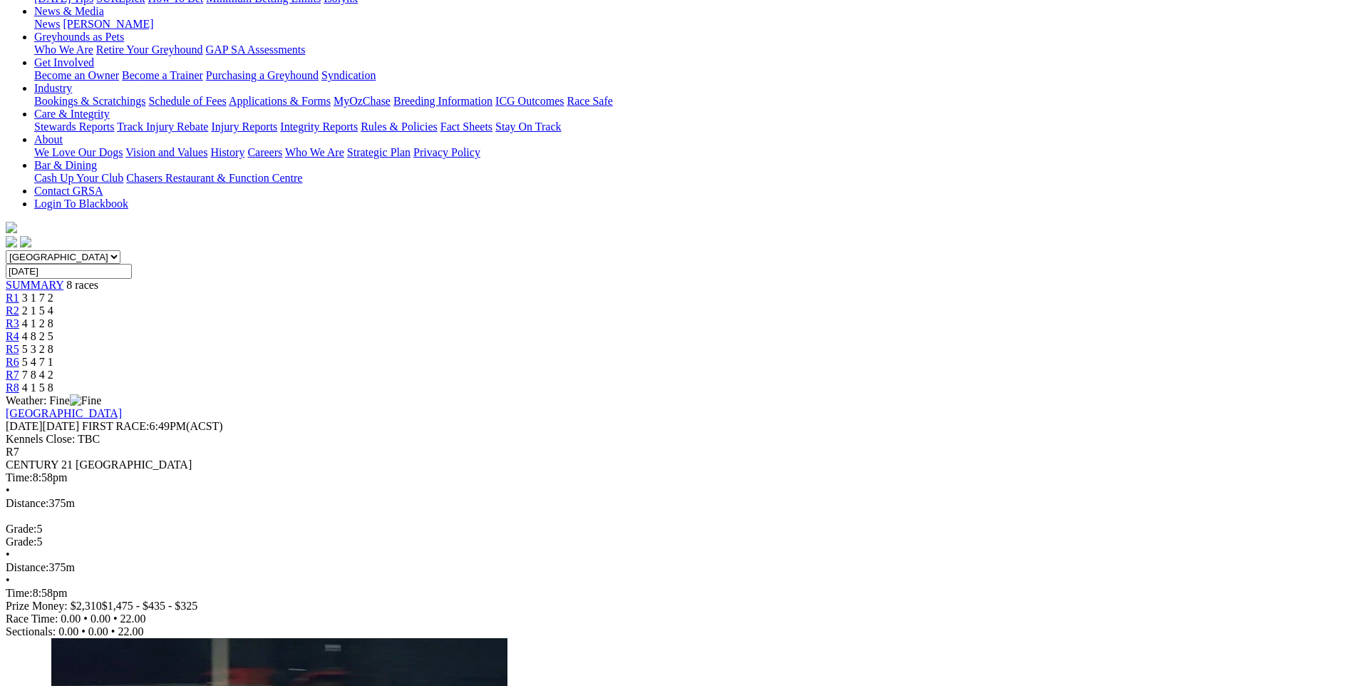
scroll to position [214, 0]
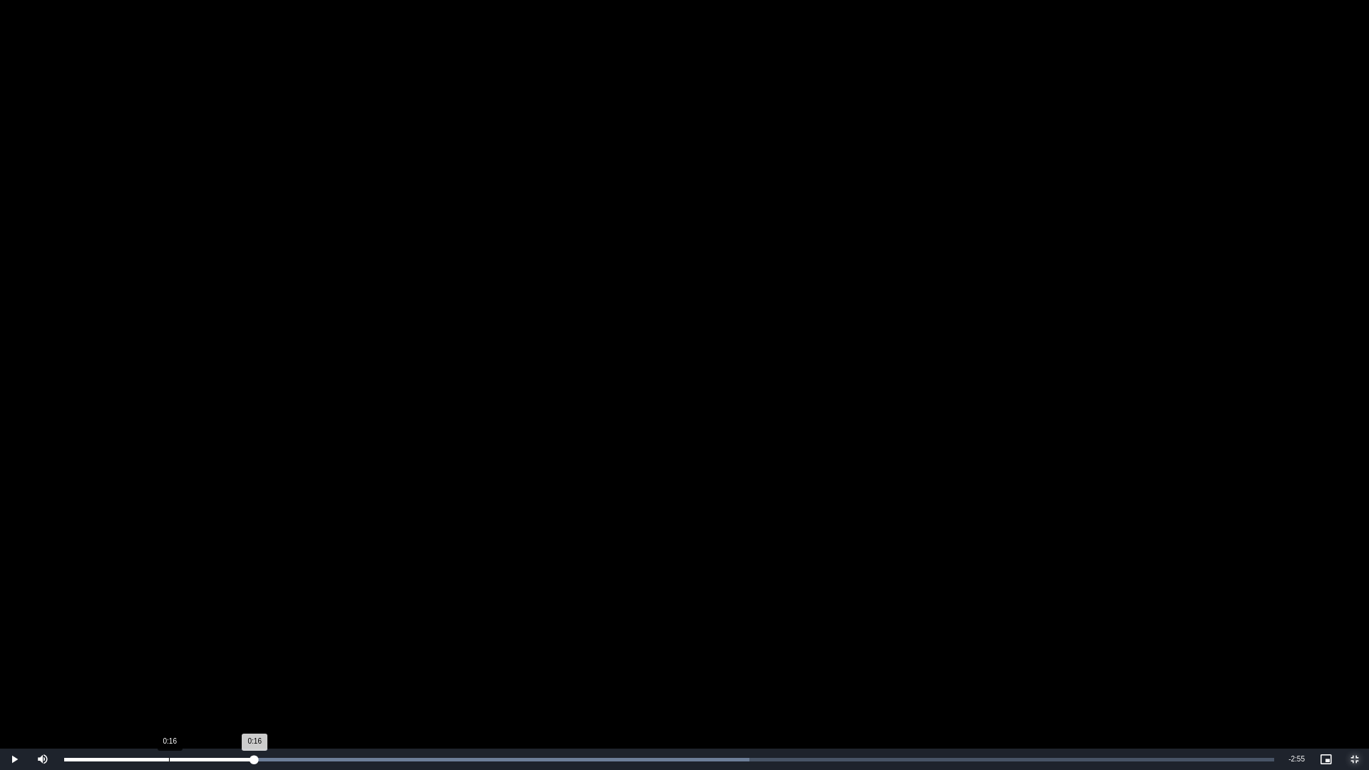
drag, startPoint x: 339, startPoint y: 758, endPoint x: 168, endPoint y: 764, distance: 170.5
click at [168, 685] on div "Loaded : 56.60% 0:16 0:16" at bounding box center [669, 758] width 1224 height 21
drag, startPoint x: 375, startPoint y: 761, endPoint x: 163, endPoint y: 762, distance: 212.4
click at [163, 685] on div "Loaded : 0.00% 0:15 0:48" at bounding box center [669, 758] width 1224 height 21
click at [1351, 685] on span "Video Player" at bounding box center [1354, 759] width 29 height 0
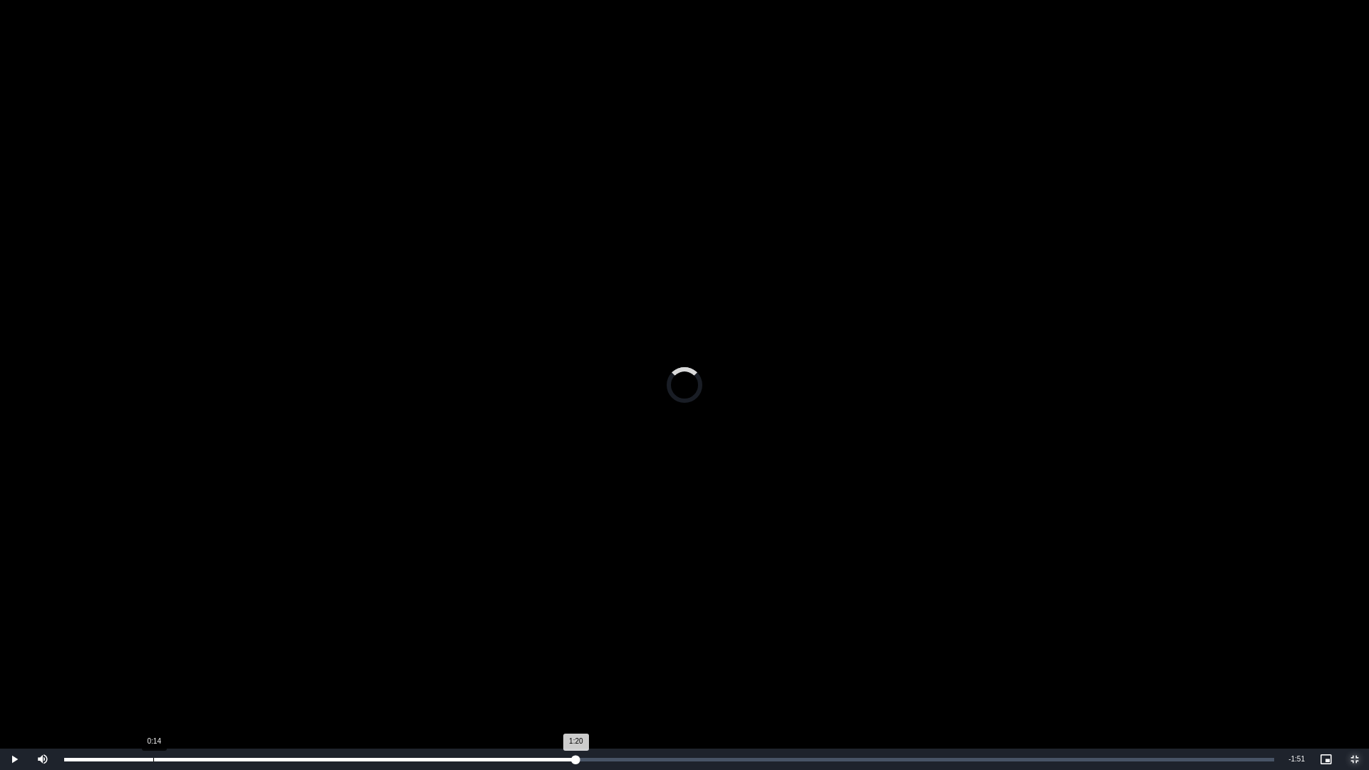
drag, startPoint x: 573, startPoint y: 760, endPoint x: 153, endPoint y: 760, distance: 420.5
click at [153, 685] on div "1:20" at bounding box center [320, 760] width 512 height 4
drag, startPoint x: 162, startPoint y: 761, endPoint x: 203, endPoint y: 768, distance: 41.8
click at [203, 685] on div "Loaded : 40.88% 0:21 0:21" at bounding box center [669, 758] width 1224 height 21
click at [1351, 685] on span "Video Player" at bounding box center [1354, 759] width 29 height 0
